Goal: Task Accomplishment & Management: Complete application form

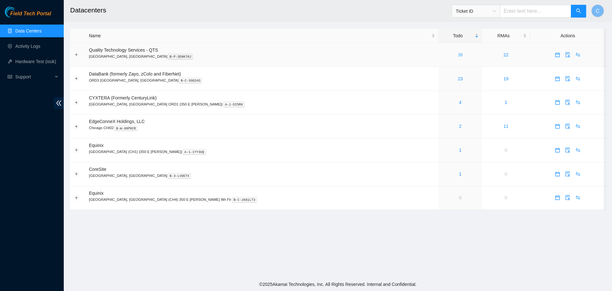
click at [458, 54] on link "38" at bounding box center [460, 54] width 5 height 5
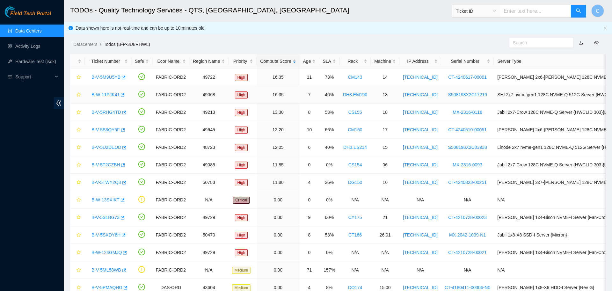
click at [104, 94] on link "B-W-11PJK41" at bounding box center [105, 94] width 28 height 5
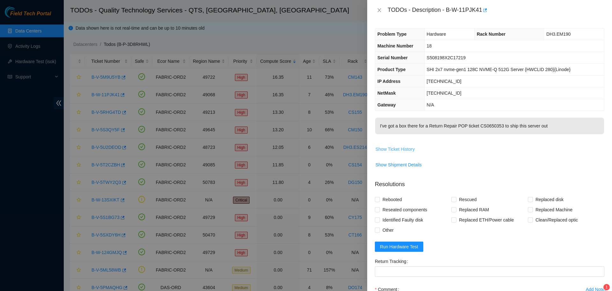
click at [407, 149] on span "Show Ticket History" at bounding box center [394, 149] width 39 height 7
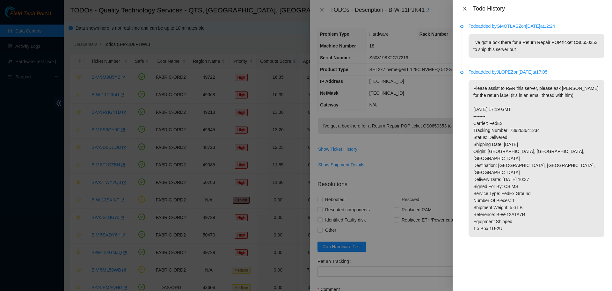
click at [464, 9] on icon "close" at bounding box center [464, 8] width 5 height 5
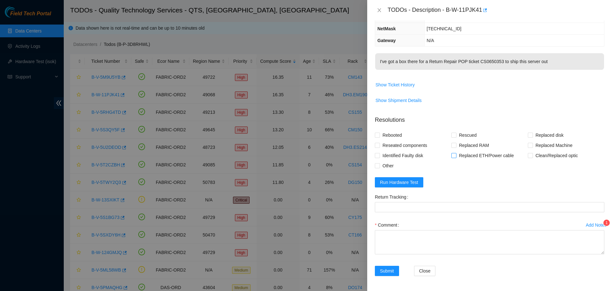
scroll to position [65, 0]
click at [383, 165] on span "Other" at bounding box center [388, 165] width 16 height 10
click at [379, 165] on input "Other" at bounding box center [377, 165] width 4 height 4
checkbox input "true"
click at [476, 239] on textarea "Comment" at bounding box center [489, 242] width 229 height 24
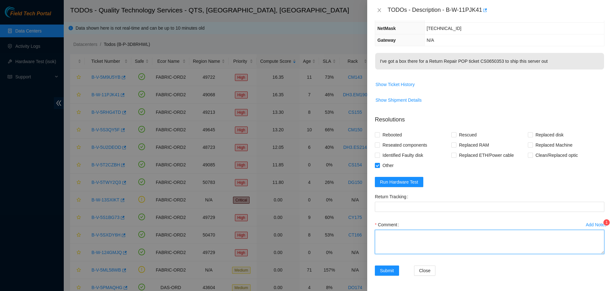
type textarea "E"
drag, startPoint x: 487, startPoint y: 250, endPoint x: 516, endPoint y: 248, distance: 29.0
click at [516, 248] on textarea "-Verified server -unracked server, removed siderails, packed. -used label provi…" at bounding box center [489, 242] width 229 height 24
type textarea "-Verified server -unracked server, removed siderails, packed. -used label provi…"
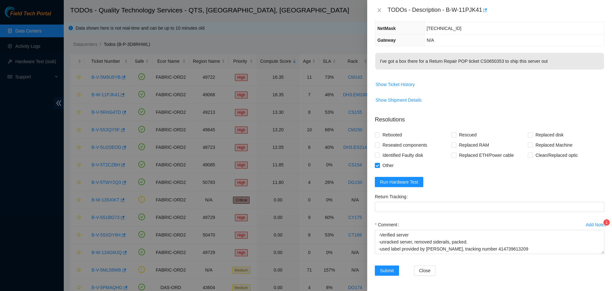
click at [461, 201] on div "Return Tracking" at bounding box center [489, 197] width 229 height 10
click at [461, 206] on Tracking "Return Tracking" at bounding box center [489, 207] width 229 height 10
paste Tracking "414739613209"
type Tracking "414739613209"
click at [389, 272] on span "Submit" at bounding box center [387, 270] width 14 height 7
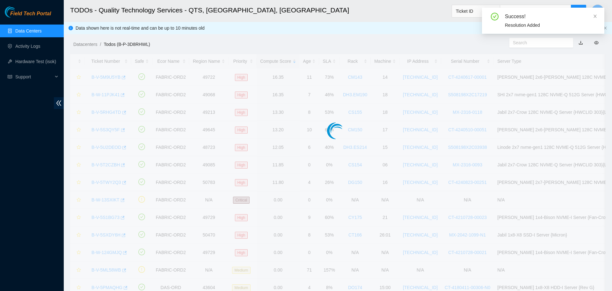
scroll to position [58, 0]
